Goal: Answer question/provide support: Share knowledge or assist other users

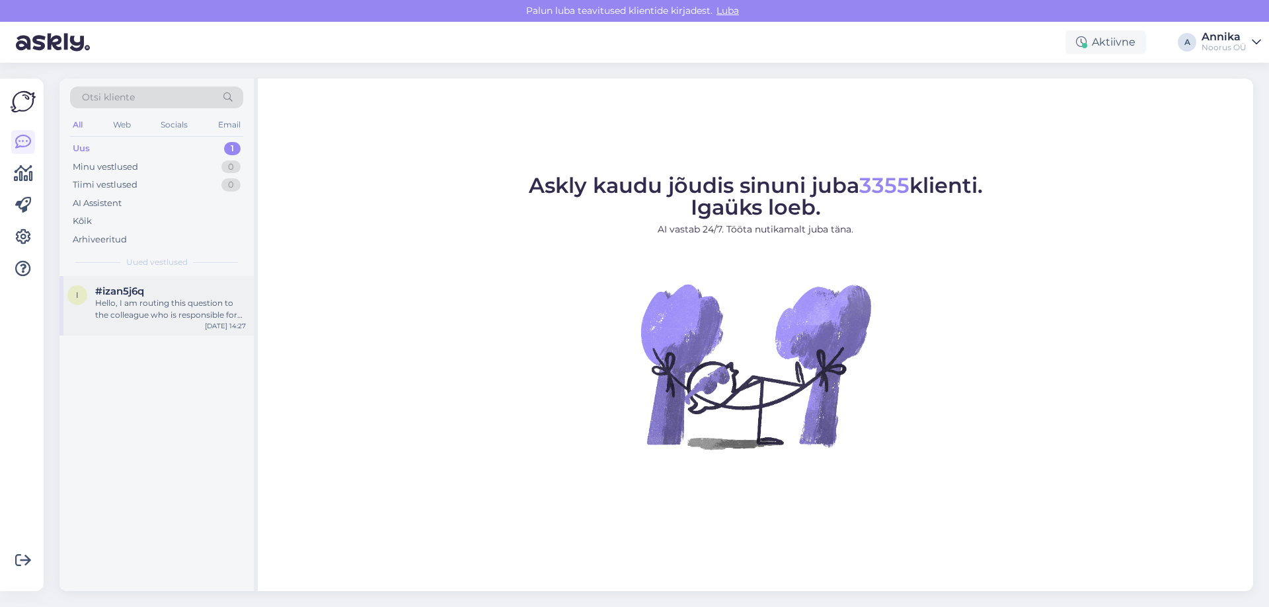
click at [184, 278] on div "i #izan5j6q Hello, I am routing this question to the colleague who is responsib…" at bounding box center [156, 305] width 194 height 59
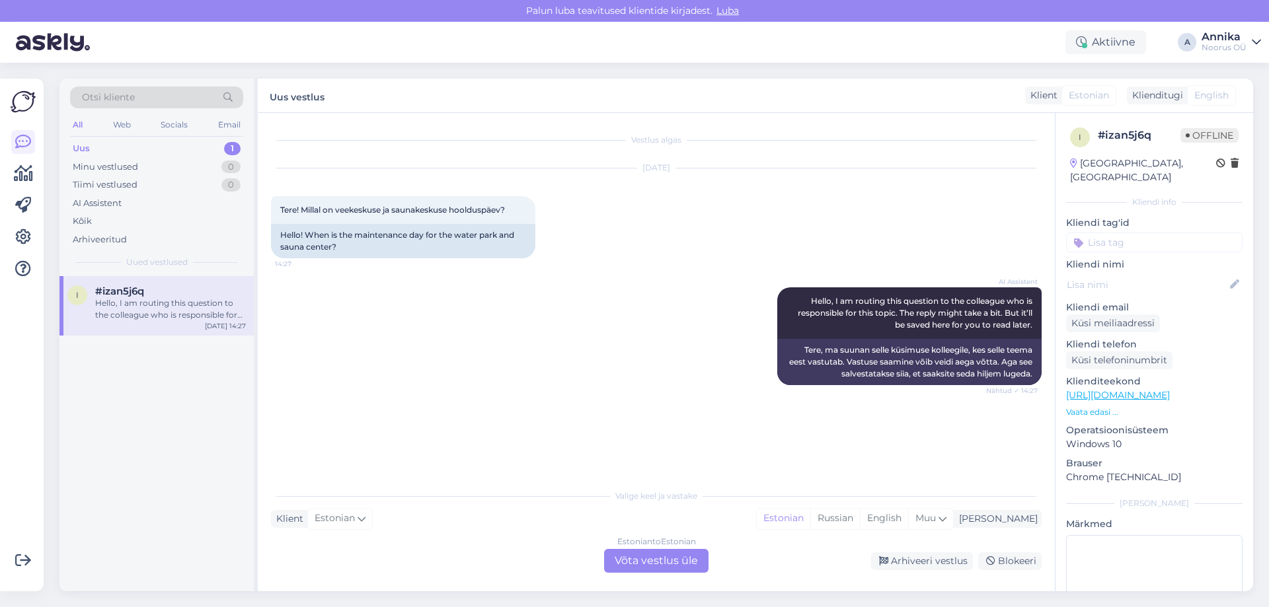
click at [636, 560] on div "Estonian to Estonian Võta vestlus üle" at bounding box center [656, 561] width 104 height 24
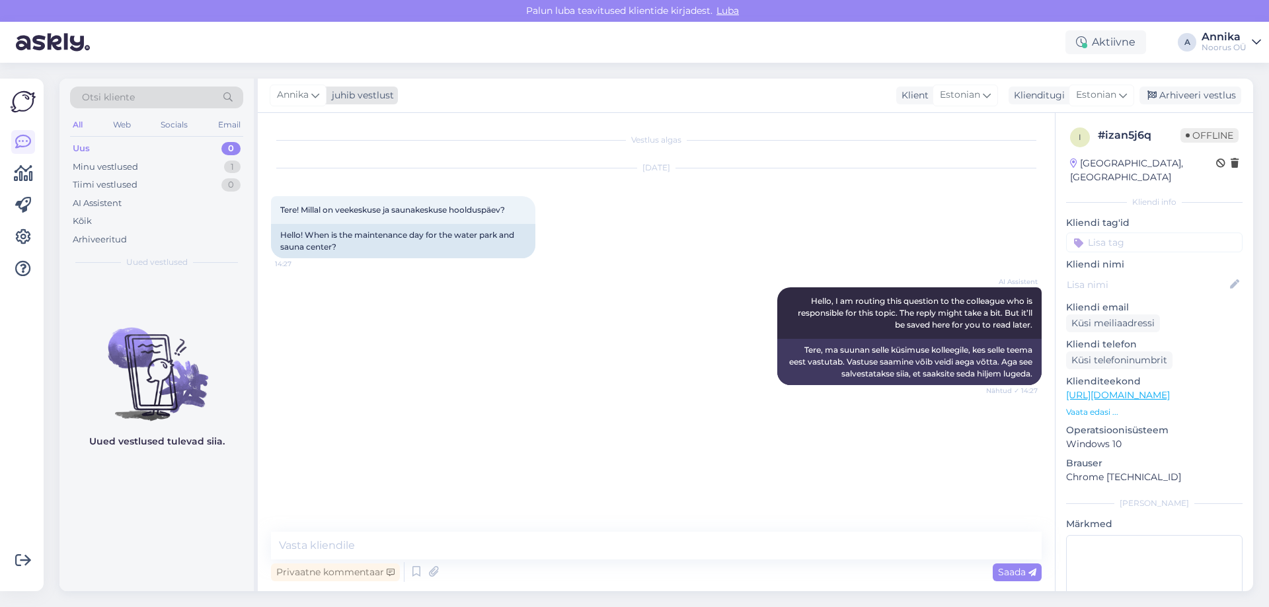
click at [317, 93] on icon at bounding box center [315, 95] width 8 height 15
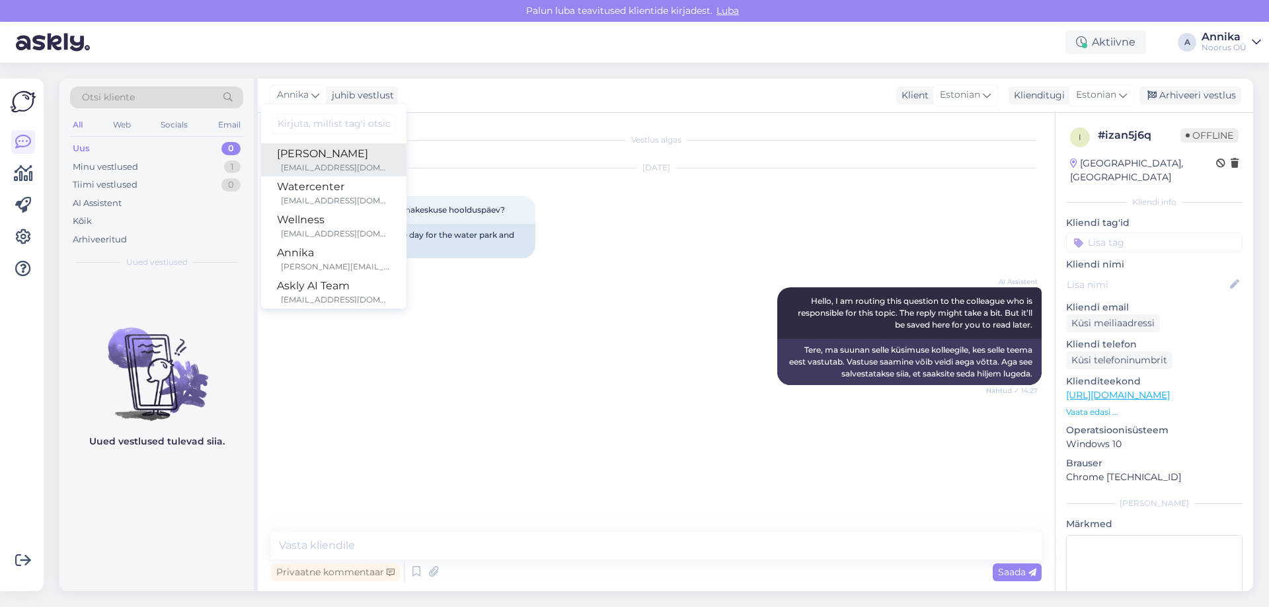
scroll to position [11, 0]
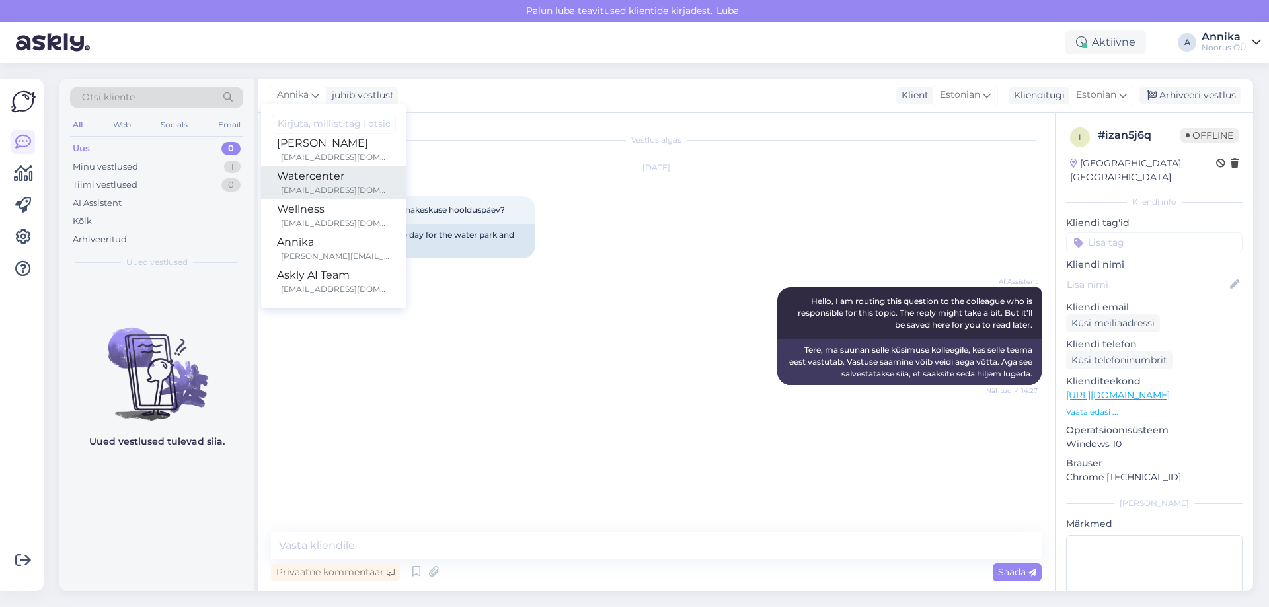
click at [324, 188] on div "watercenter@noorusspahotel.com" at bounding box center [336, 190] width 110 height 12
